Goal: Transaction & Acquisition: Book appointment/travel/reservation

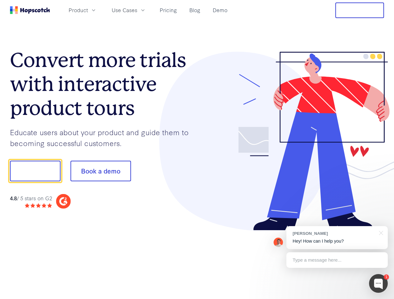
click at [197, 150] on div at bounding box center [290, 141] width 187 height 179
click at [88, 10] on span "Product" at bounding box center [78, 10] width 19 height 8
click at [137, 10] on span "Use Cases" at bounding box center [125, 10] width 26 height 8
click at [359, 10] on button "Free Trial" at bounding box center [359, 10] width 49 height 16
click at [35, 171] on button "Show me!" at bounding box center [35, 171] width 50 height 21
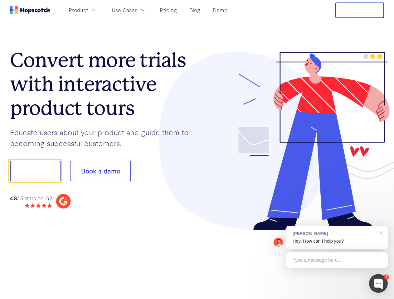
click at [100, 171] on button "Book a demo" at bounding box center [100, 171] width 60 height 21
click at [378, 284] on div at bounding box center [378, 283] width 19 height 19
click at [337, 238] on div "[PERSON_NAME] Hey! How can I help you?" at bounding box center [336, 237] width 101 height 23
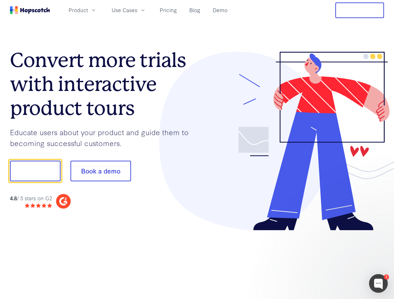
click at [380, 233] on div at bounding box center [329, 212] width 117 height 124
click at [337, 260] on div at bounding box center [329, 212] width 117 height 124
